Goal: Information Seeking & Learning: Check status

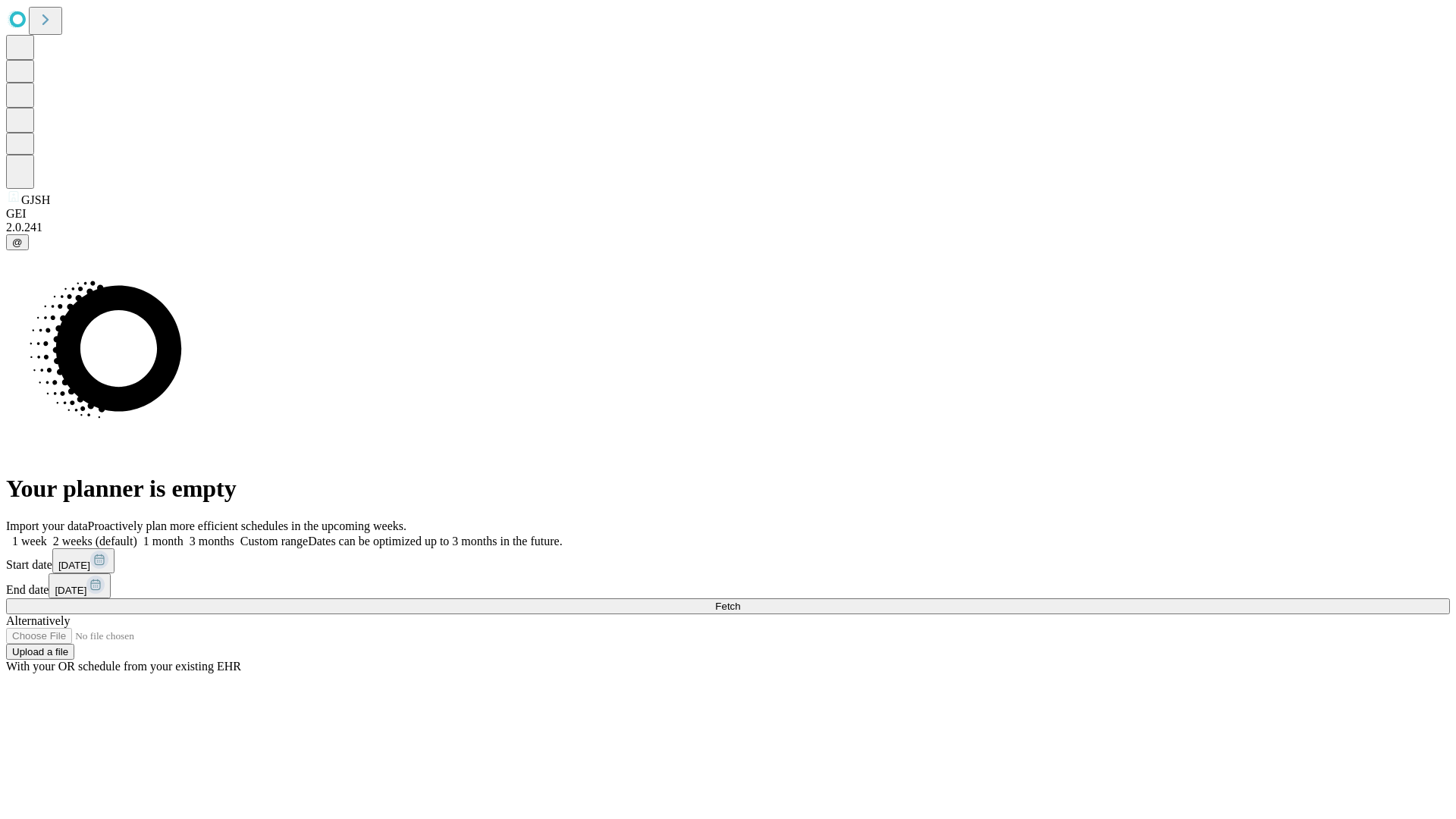
click at [740, 601] on span "Fetch" at bounding box center [728, 606] width 25 height 12
